Goal: Book appointment/travel/reservation

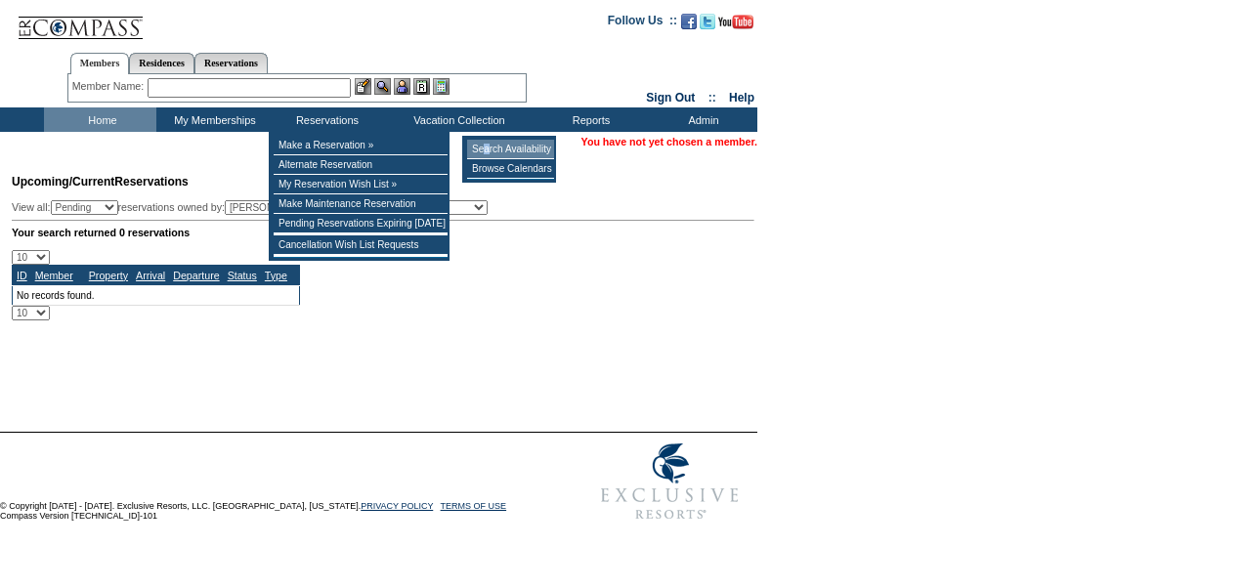
click at [488, 145] on td "Search Availability" at bounding box center [510, 150] width 87 height 20
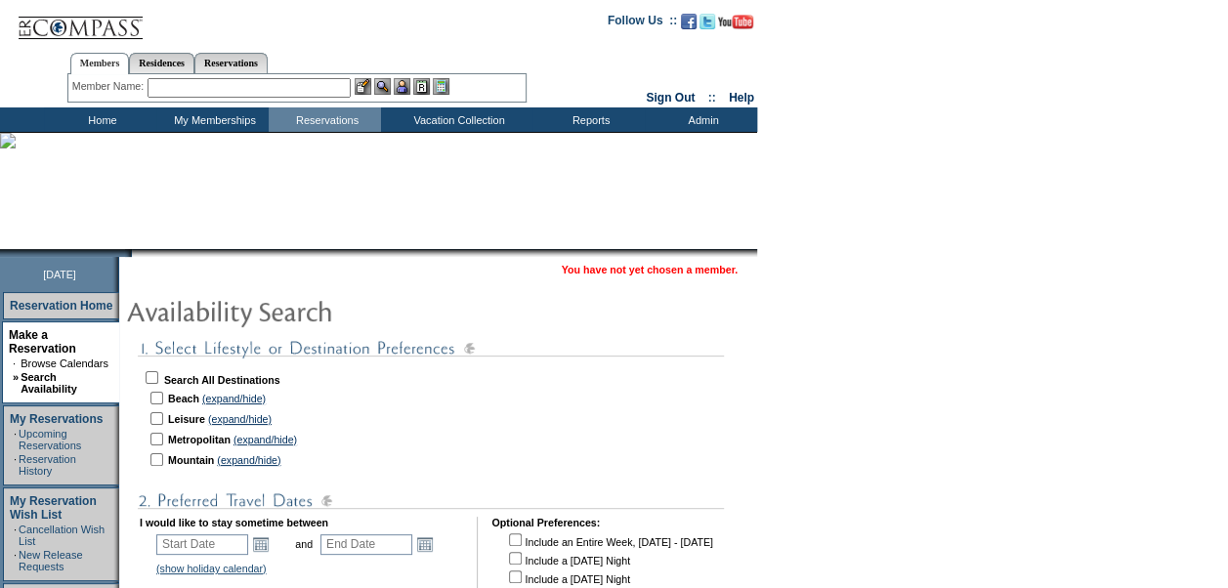
click at [163, 395] on input "checkbox" at bounding box center [156, 398] width 13 height 13
checkbox input "true"
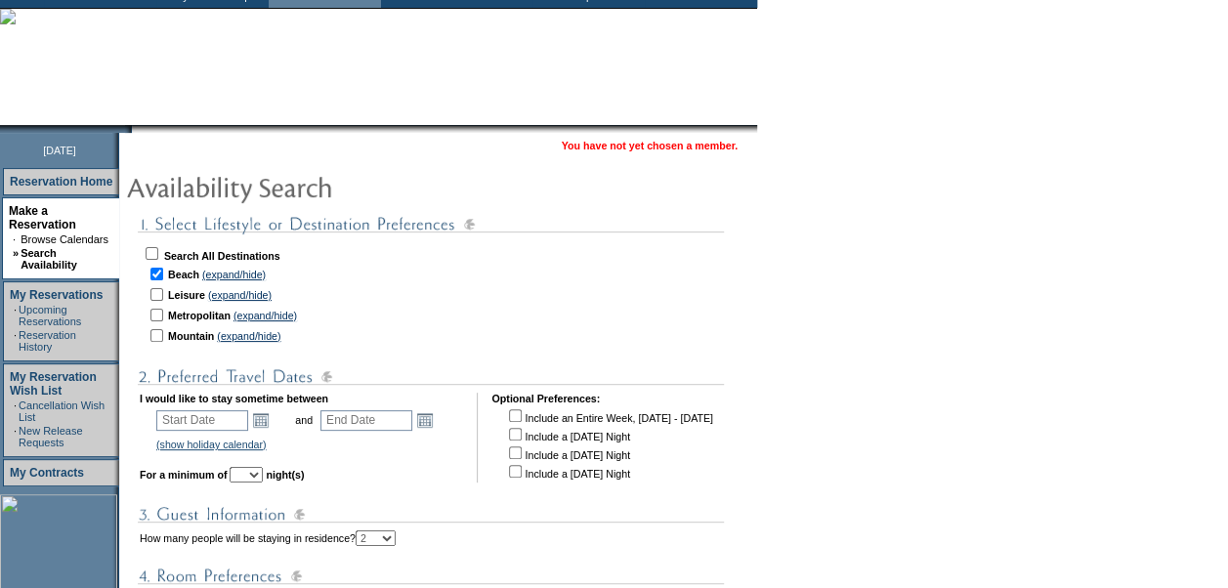
scroll to position [195, 0]
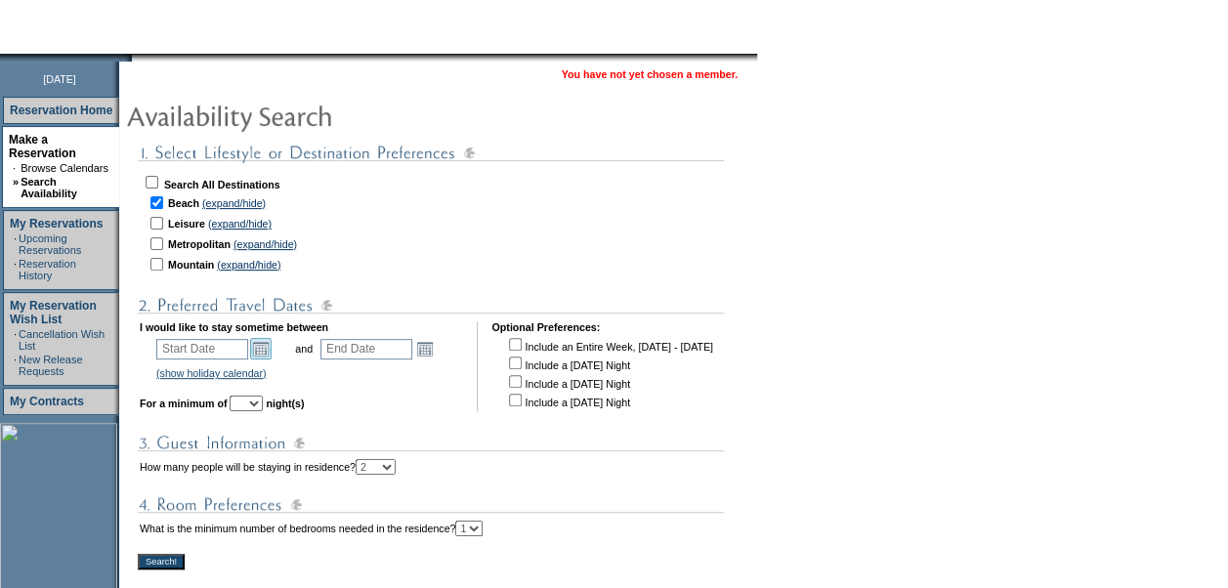
click at [272, 348] on link "Open the calendar popup." at bounding box center [260, 348] width 21 height 21
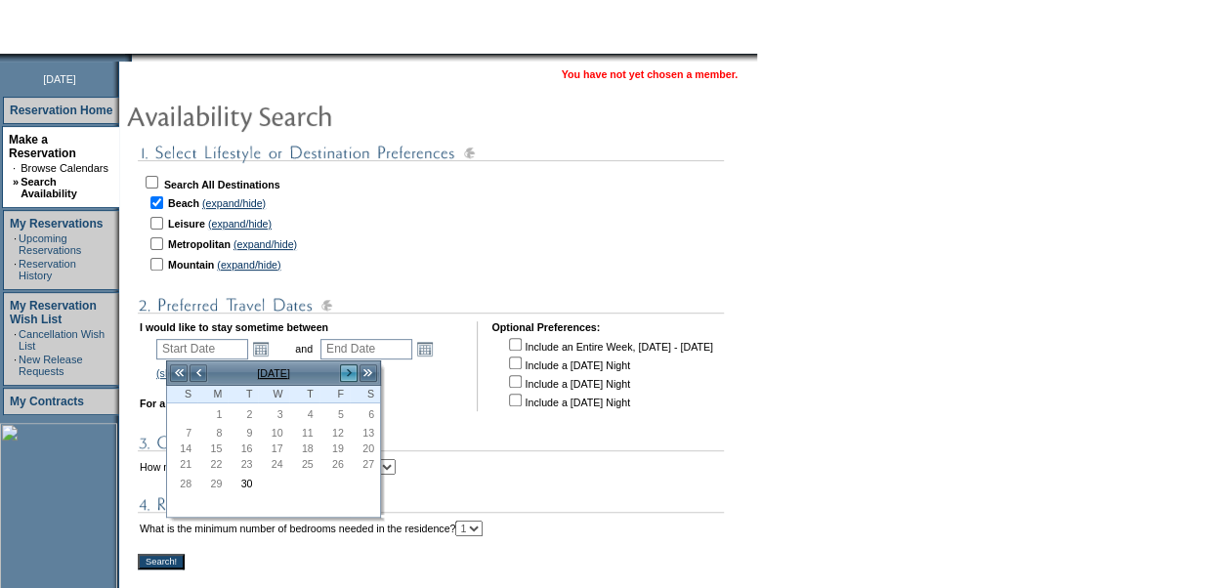
click at [343, 379] on link ">" at bounding box center [349, 373] width 20 height 20
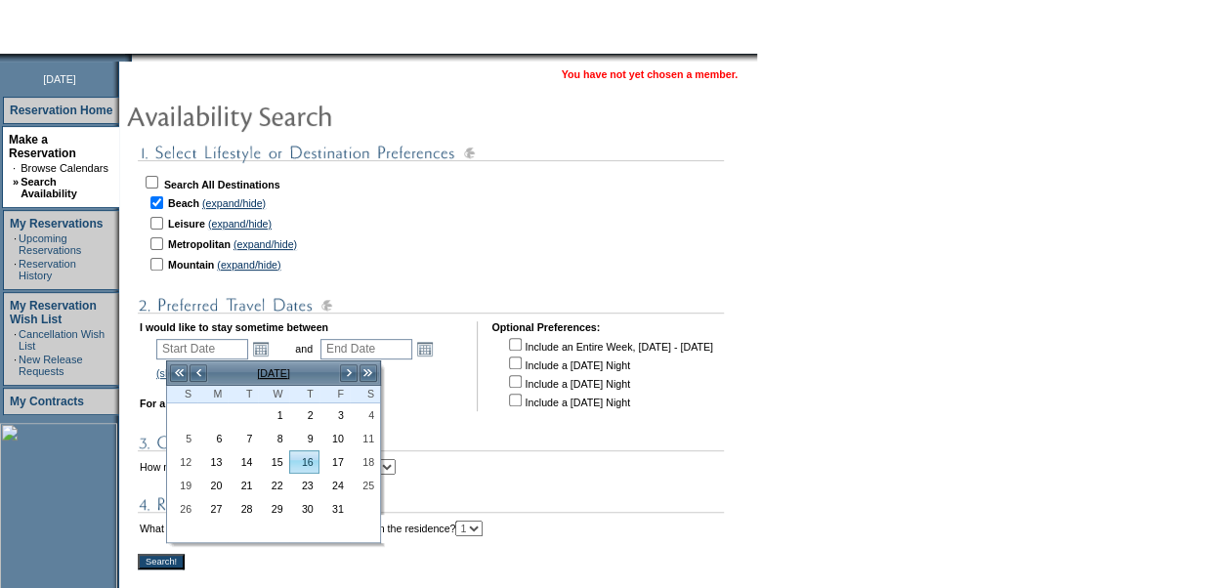
click at [303, 459] on link "16" at bounding box center [304, 461] width 28 height 21
type input "[DATE]"
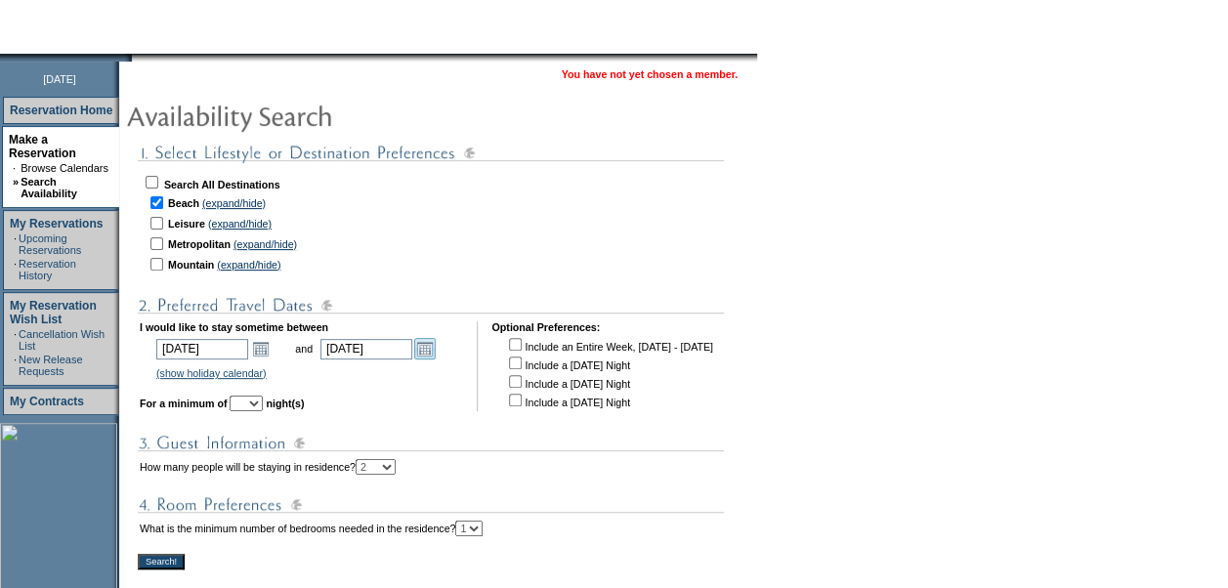
click at [436, 348] on link "Open the calendar popup." at bounding box center [424, 348] width 21 height 21
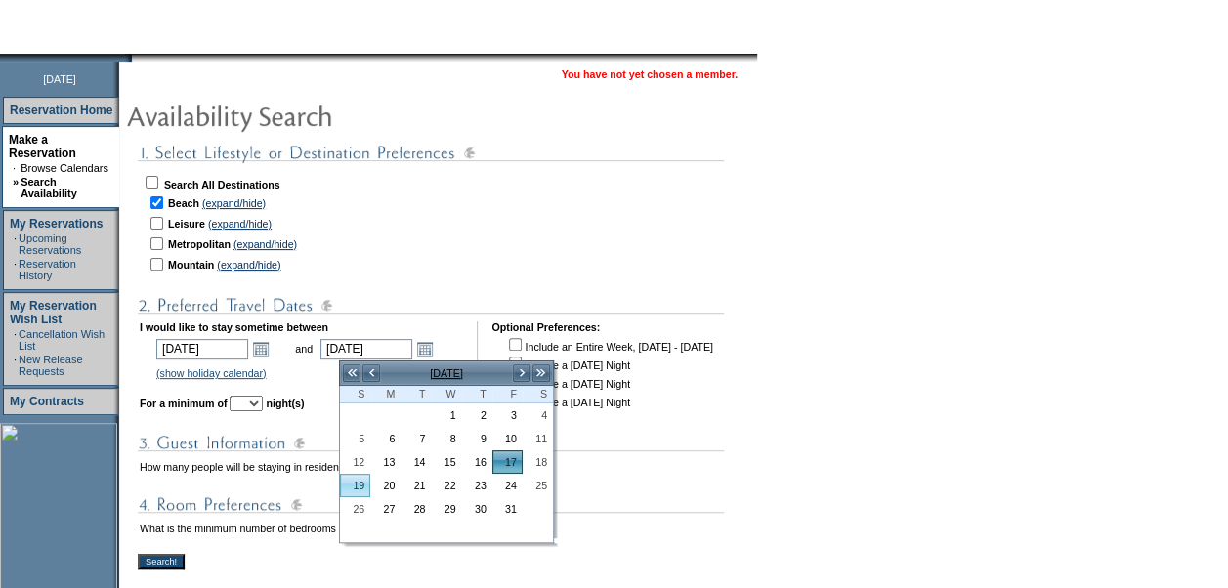
click at [360, 477] on link "19" at bounding box center [355, 485] width 28 height 21
type input "2025-10-19"
type input "10/19/2025"
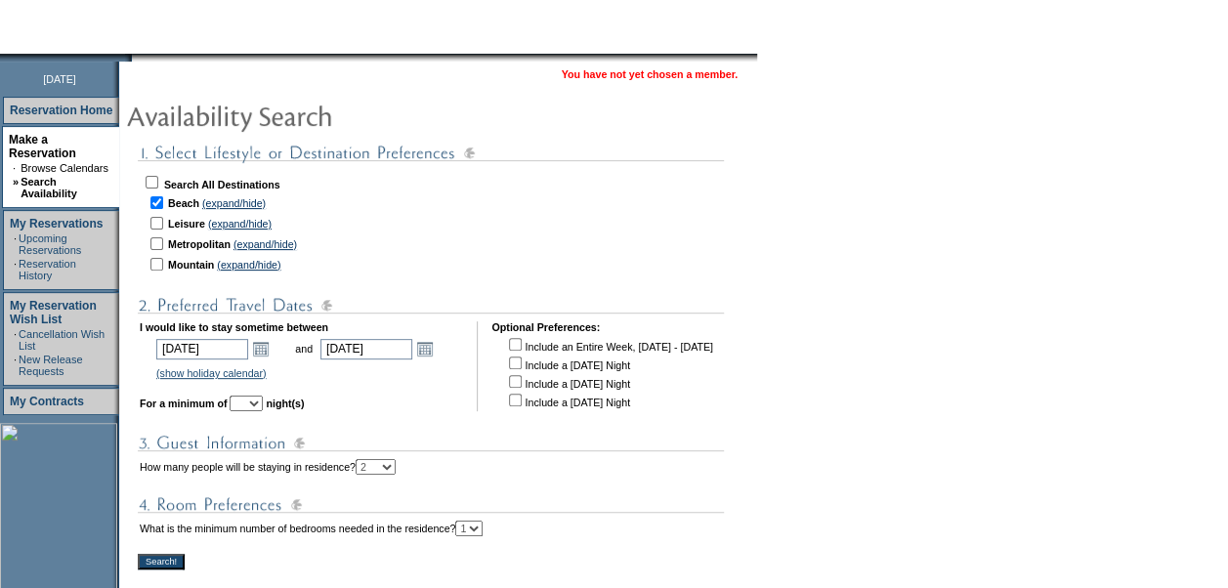
click at [263, 408] on select "1 2 3 4 5 6 7 8 9 10 11 12 13 14" at bounding box center [246, 404] width 33 height 16
select select "2"
click at [257, 399] on select "1 2 3 4 5 6 7 8 9 10 11 12 13 14" at bounding box center [246, 404] width 33 height 16
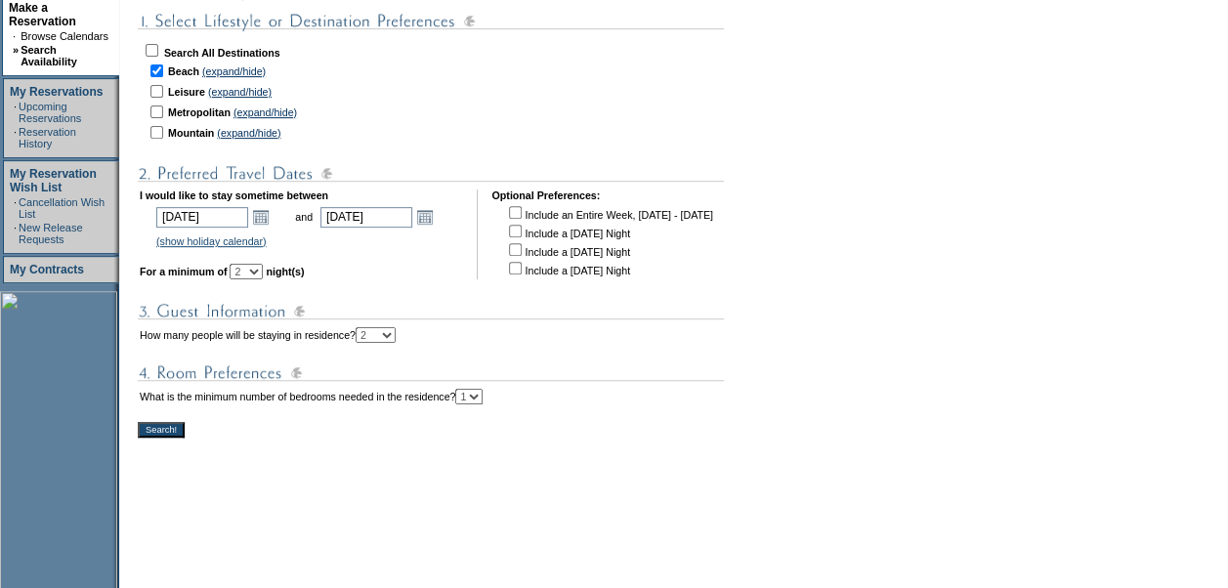
scroll to position [477, 0]
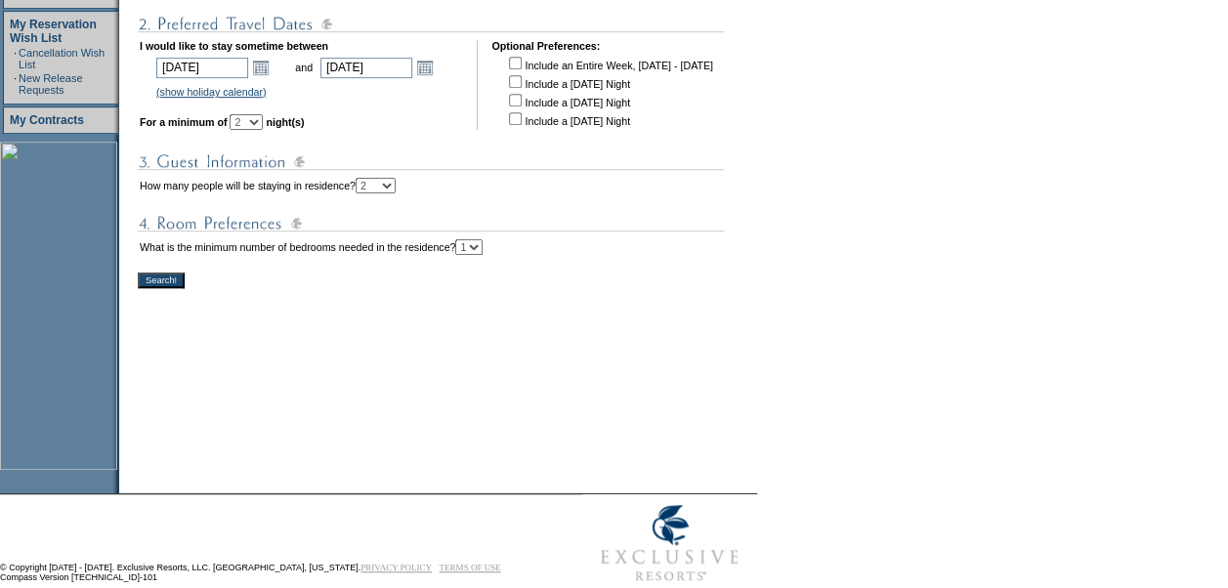
click at [166, 279] on input "Search!" at bounding box center [161, 281] width 47 height 16
